Goal: Navigation & Orientation: Understand site structure

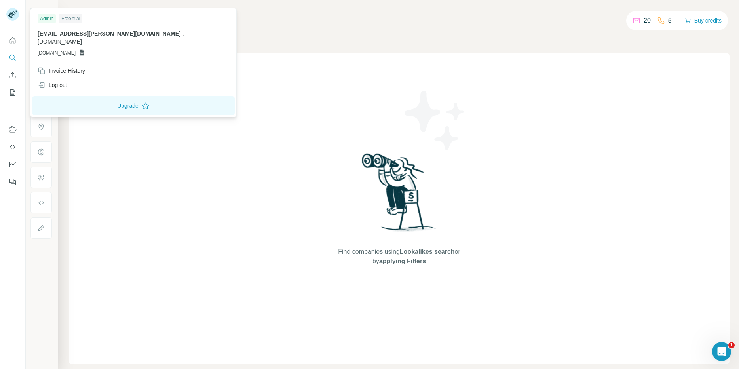
click at [13, 17] on rect at bounding box center [12, 14] width 13 height 13
click at [11, 159] on button "Dashboard" at bounding box center [12, 164] width 13 height 14
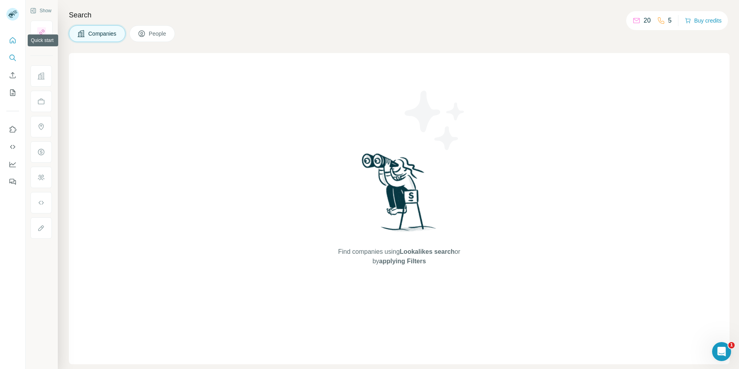
click at [13, 38] on icon "Quick start" at bounding box center [13, 40] width 6 height 6
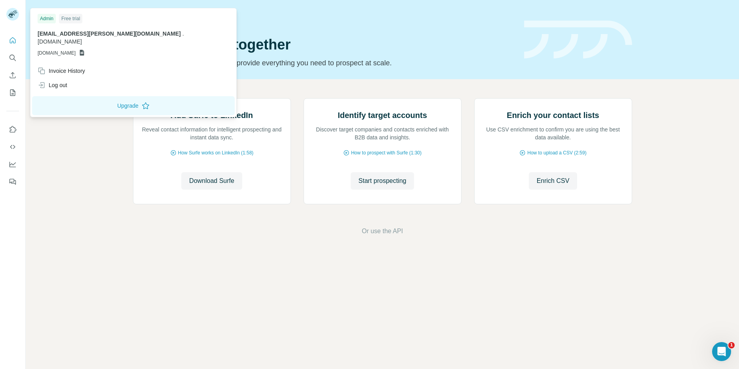
click at [13, 17] on rect at bounding box center [12, 14] width 13 height 13
click at [246, 32] on div "Quick start Let’s prospect together Pick your starting point and we’ll provide …" at bounding box center [323, 40] width 381 height 58
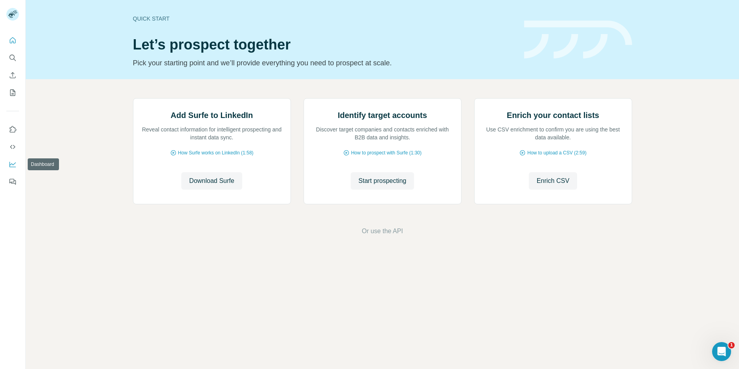
click at [7, 163] on button "Dashboard" at bounding box center [12, 164] width 13 height 14
